Goal: Task Accomplishment & Management: Manage account settings

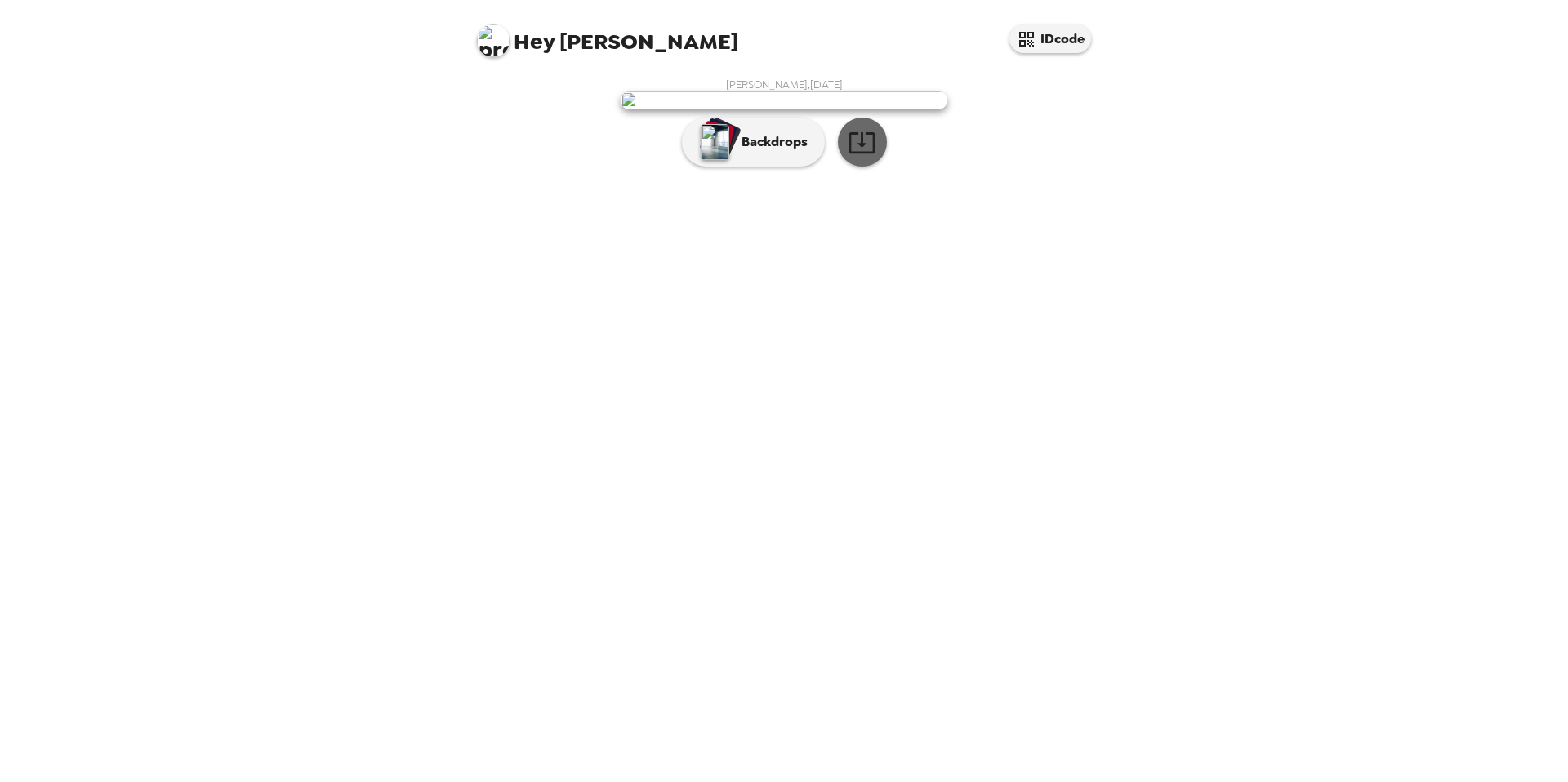
click at [859, 157] on icon "button" at bounding box center [862, 143] width 29 height 29
